Goal: Navigation & Orientation: Find specific page/section

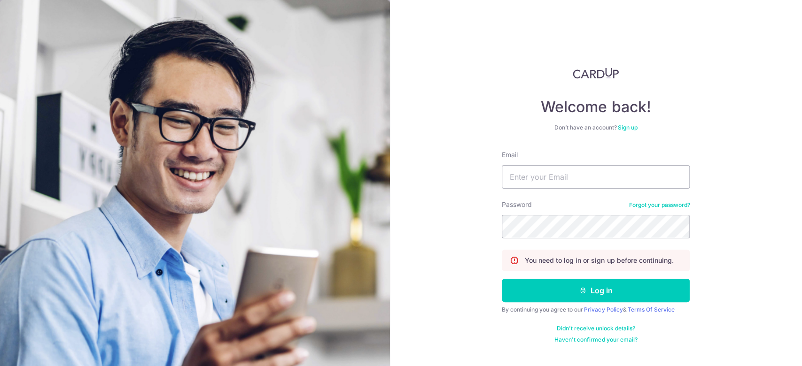
type input "[EMAIL_ADDRESS][DOMAIN_NAME]"
click at [501, 279] on button "Log in" at bounding box center [595, 290] width 188 height 23
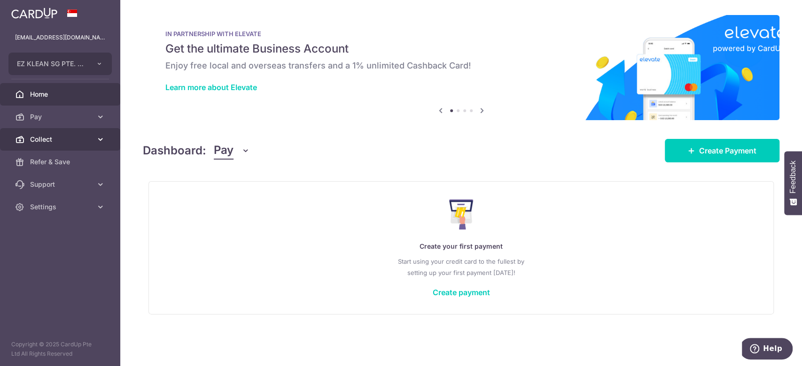
click at [60, 141] on span "Collect" at bounding box center [61, 139] width 62 height 9
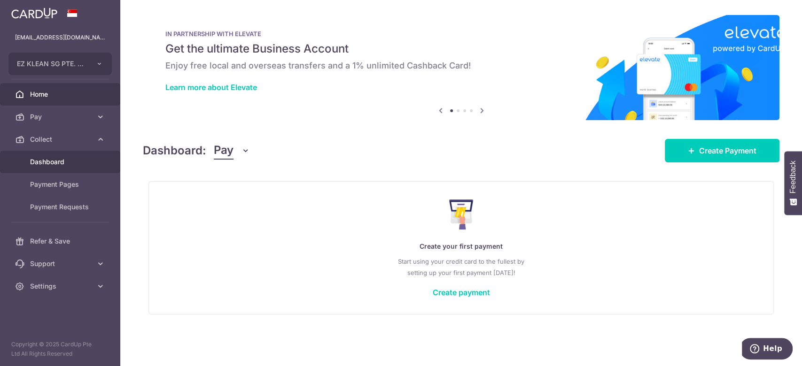
click at [45, 160] on span "Dashboard" at bounding box center [61, 161] width 62 height 9
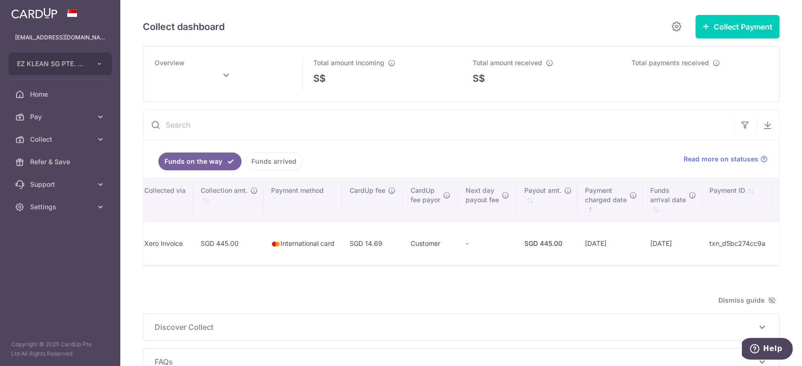
scroll to position [0, 352]
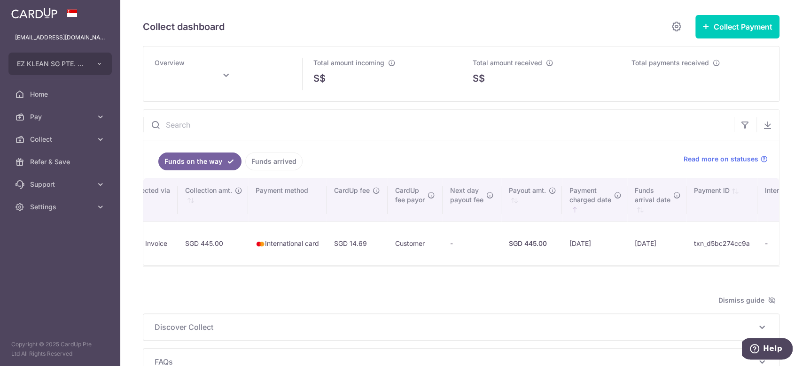
type input "[DATE]"
